Goal: Task Accomplishment & Management: Manage account settings

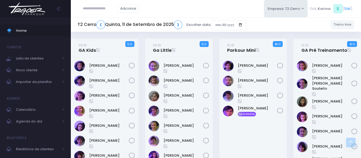
scroll to position [241, 0]
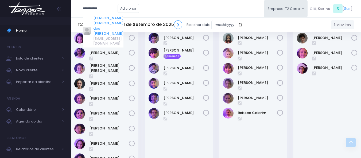
click at [101, 18] on link "[PERSON_NAME]" at bounding box center [108, 26] width 30 height 21
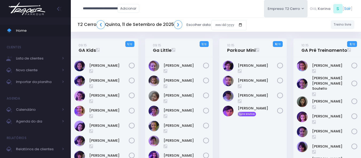
type input "**********"
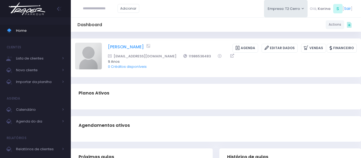
drag, startPoint x: 105, startPoint y: 46, endPoint x: 174, endPoint y: 49, distance: 69.3
click at [174, 49] on div "Anna Luiza Teixeira dos Santos Agenda Editar Dados Vendas Financeiro 1198653648…" at bounding box center [216, 58] width 282 height 30
copy link "[PERSON_NAME]"
click at [34, 10] on img at bounding box center [27, 8] width 41 height 19
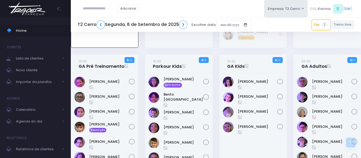
scroll to position [503, 0]
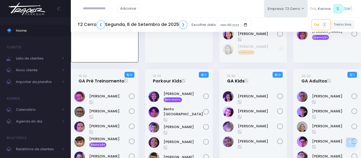
click at [232, 81] on link "19:30 GA Kids" at bounding box center [235, 78] width 17 height 11
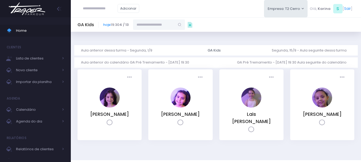
click at [164, 29] on input "text" at bounding box center [154, 25] width 42 height 10
paste input "**********"
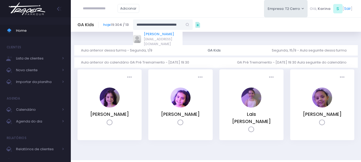
click at [156, 34] on link "[PERSON_NAME]" at bounding box center [163, 34] width 39 height 5
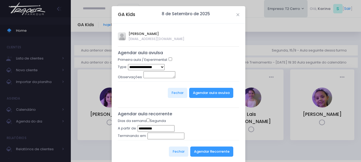
type input "**********"
select select "*"
click at [223, 95] on button "Agendar aula avulsa" at bounding box center [211, 93] width 44 height 10
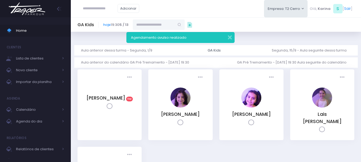
click at [19, 7] on img at bounding box center [27, 8] width 41 height 19
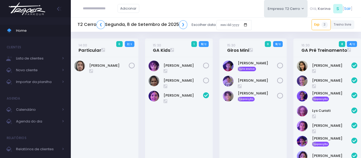
click at [91, 6] on input "text" at bounding box center [100, 8] width 35 height 10
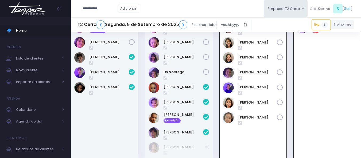
click at [120, 112] on div "Bento Mascarenhas Reposição" at bounding box center [105, 90] width 68 height 143
click at [106, 13] on input "**********" at bounding box center [100, 8] width 35 height 10
click at [109, 10] on input "**********" at bounding box center [100, 8] width 35 height 10
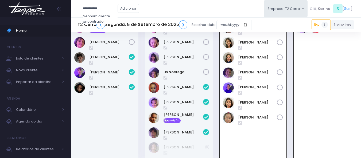
paste input "**"
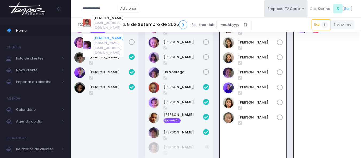
click at [114, 36] on link "Lorenzo Monte" at bounding box center [108, 38] width 30 height 5
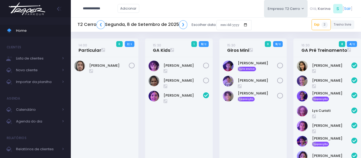
type input "**********"
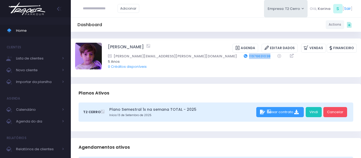
drag, startPoint x: 201, startPoint y: 56, endPoint x: 176, endPoint y: 57, distance: 25.4
click at [176, 57] on div "[PERSON_NAME][EMAIL_ADDRESS][PERSON_NAME][DOMAIN_NAME] 11976631038" at bounding box center [229, 57] width 242 height 6
copy link "11976631038"
click at [35, 11] on img at bounding box center [27, 8] width 41 height 19
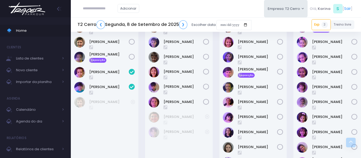
scroll to position [375, 0]
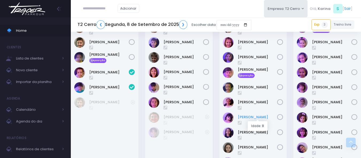
click at [257, 116] on link "[PERSON_NAME]" at bounding box center [258, 117] width 40 height 5
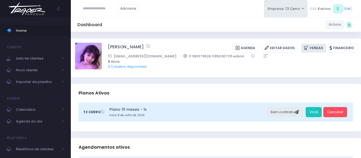
click at [316, 46] on link "Vendas" at bounding box center [314, 48] width 25 height 9
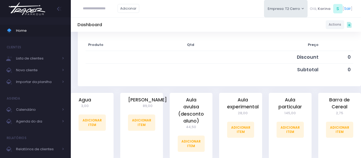
scroll to position [134, 0]
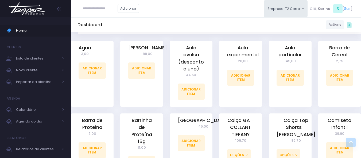
click at [101, 79] on div "Agua 3,00 Adicionar Item" at bounding box center [92, 74] width 43 height 66
click at [100, 75] on link "Adicionar Item" at bounding box center [92, 71] width 27 height 16
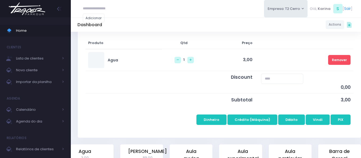
scroll to position [107, 0]
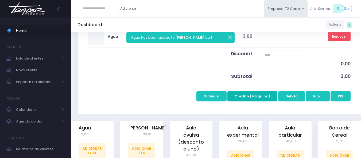
click at [254, 97] on button "Crédito (Máquina)" at bounding box center [253, 96] width 50 height 10
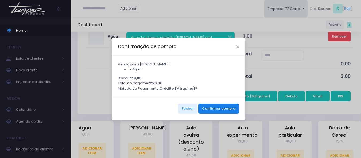
click at [212, 112] on button "Confirmar compra" at bounding box center [219, 109] width 41 height 10
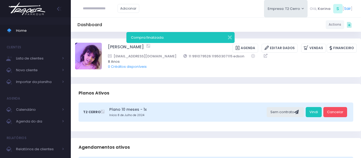
click at [28, 11] on img at bounding box center [27, 8] width 41 height 19
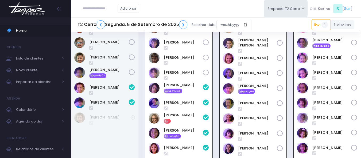
scroll to position [359, 0]
click at [29, 11] on img at bounding box center [27, 8] width 41 height 19
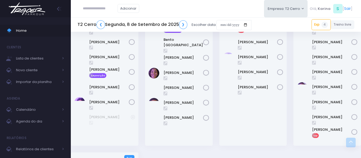
scroll to position [493, 0]
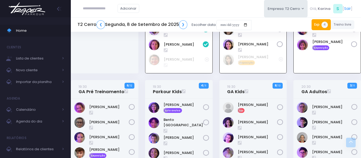
click at [319, 20] on link "Exp 4" at bounding box center [321, 24] width 19 height 11
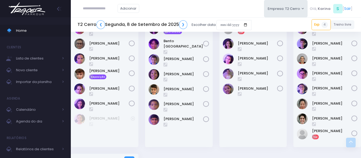
scroll to position [557, 0]
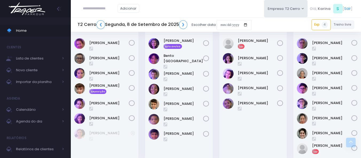
click at [32, 10] on img at bounding box center [27, 8] width 41 height 19
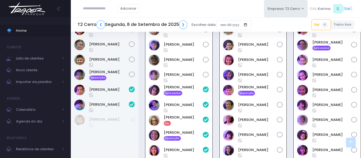
scroll to position [386, 0]
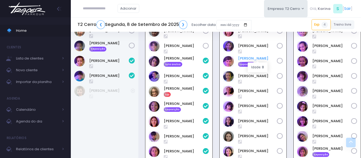
click at [258, 57] on link "[PERSON_NAME]" at bounding box center [257, 58] width 39 height 5
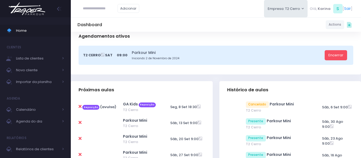
scroll to position [161, 0]
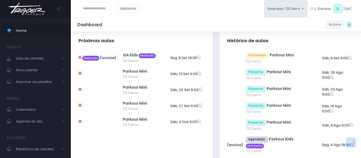
click at [81, 58] on icon at bounding box center [80, 57] width 3 height 4
type input "**********"
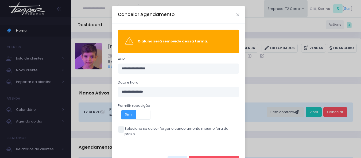
click at [119, 128] on span at bounding box center [121, 130] width 6 height 6
click at [211, 156] on button "Cancelar Agendamento" at bounding box center [214, 161] width 51 height 10
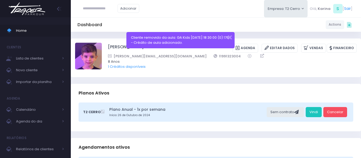
drag, startPoint x: 105, startPoint y: 47, endPoint x: 147, endPoint y: 39, distance: 42.8
click at [140, 49] on div "[PERSON_NAME] [GEOGRAPHIC_DATA] Editar Dados [GEOGRAPHIC_DATA] Financeiro" at bounding box center [216, 58] width 282 height 30
click at [230, 38] on button "button" at bounding box center [226, 37] width 11 height 6
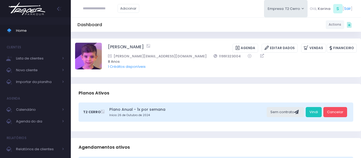
click at [216, 16] on div "Adicionar Empresa: T2 Cerro T1 [PERSON_NAME] T2 [GEOGRAPHIC_DATA][MEDICAL_DATA]…" at bounding box center [216, 8] width 291 height 17
drag, startPoint x: 105, startPoint y: 46, endPoint x: 142, endPoint y: 49, distance: 36.7
click at [142, 49] on div "[PERSON_NAME] [GEOGRAPHIC_DATA] Editar Dados [GEOGRAPHIC_DATA] Financeiro" at bounding box center [216, 58] width 282 height 30
copy link "[PERSON_NAME]"
click at [31, 10] on img at bounding box center [27, 8] width 41 height 19
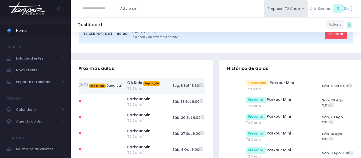
scroll to position [134, 0]
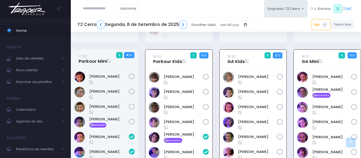
scroll to position [281, 0]
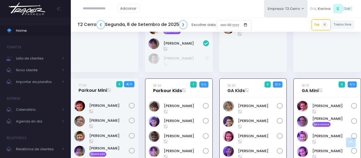
click at [171, 93] on link "18:30 Parkour Kids" at bounding box center [167, 88] width 29 height 11
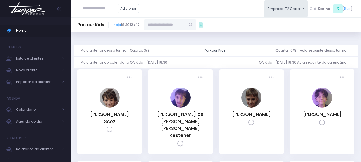
click at [177, 25] on input "text" at bounding box center [165, 25] width 42 height 10
paste input "**********"
click at [171, 35] on link "[PERSON_NAME]" at bounding box center [170, 34] width 31 height 5
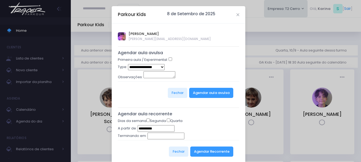
type input "**********"
click at [145, 67] on select "**********" at bounding box center [146, 67] width 37 height 6
select select "*"
click at [128, 64] on select "**********" at bounding box center [146, 67] width 37 height 6
click at [208, 75] on div "Observações:" at bounding box center [179, 76] width 122 height 10
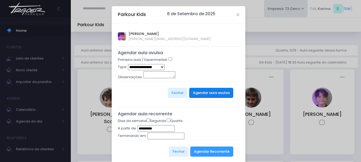
click at [207, 92] on button "Agendar aula avulsa" at bounding box center [211, 93] width 44 height 10
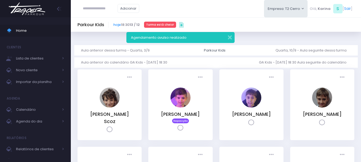
click at [35, 12] on img at bounding box center [27, 8] width 41 height 19
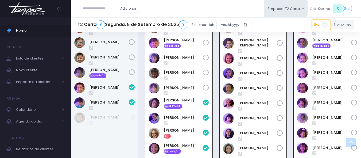
scroll to position [359, 0]
click at [103, 10] on input "text" at bounding box center [100, 8] width 35 height 10
paste input "**********"
click at [100, 9] on input "**********" at bounding box center [100, 8] width 35 height 10
click at [99, 17] on link "[PERSON_NAME]" at bounding box center [108, 18] width 30 height 5
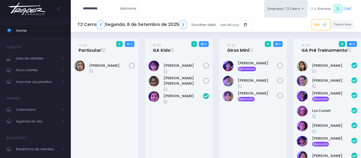
type input "**********"
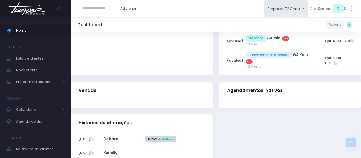
scroll to position [107, 0]
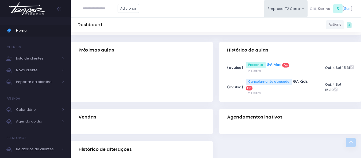
click at [271, 64] on link "GA Mini" at bounding box center [274, 64] width 15 height 5
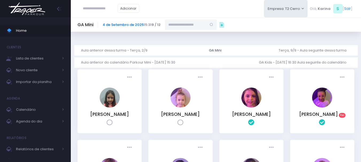
click at [118, 24] on link "4 de Setembro de 2025" at bounding box center [123, 24] width 41 height 5
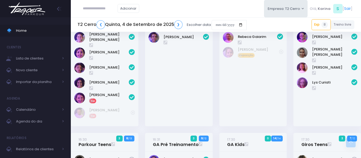
scroll to position [348, 0]
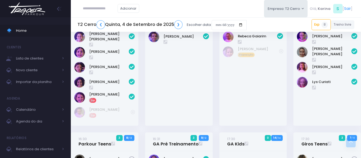
click at [148, 93] on div "[PERSON_NAME]" at bounding box center [179, 23] width 68 height 203
